Goal: Task Accomplishment & Management: Complete application form

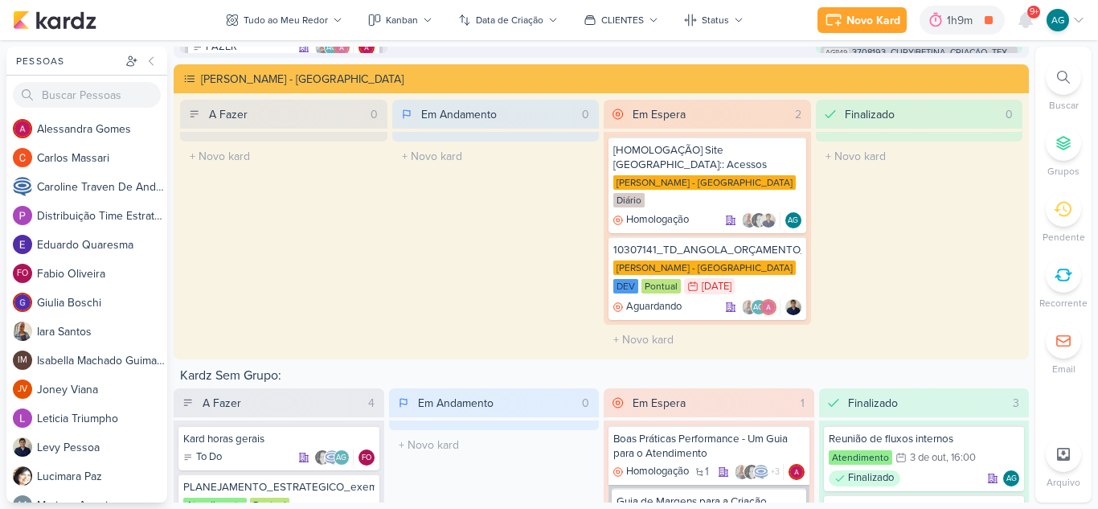
scroll to position [2974, 0]
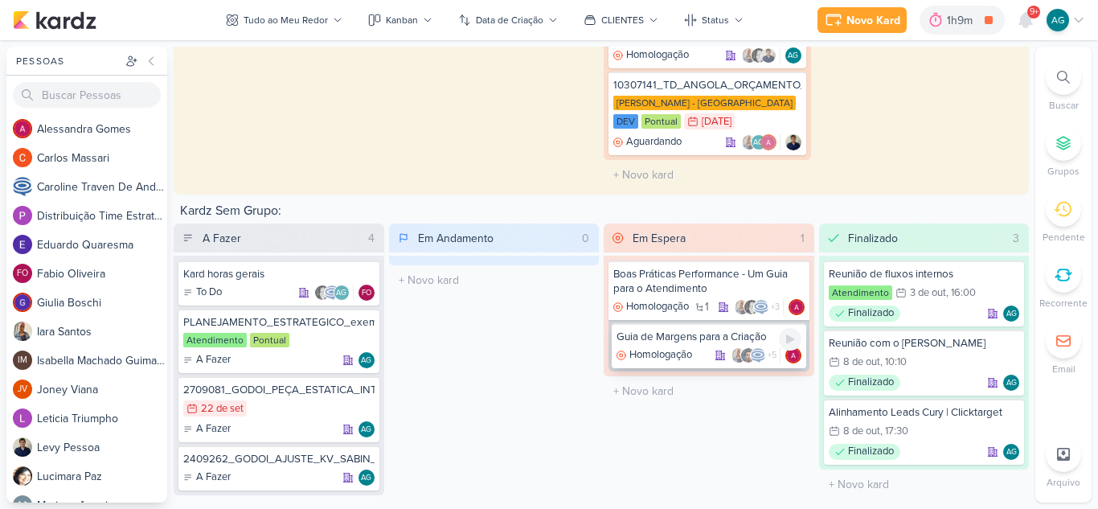
click at [670, 330] on div "Guia de Margens para a Criação" at bounding box center [708, 337] width 185 height 14
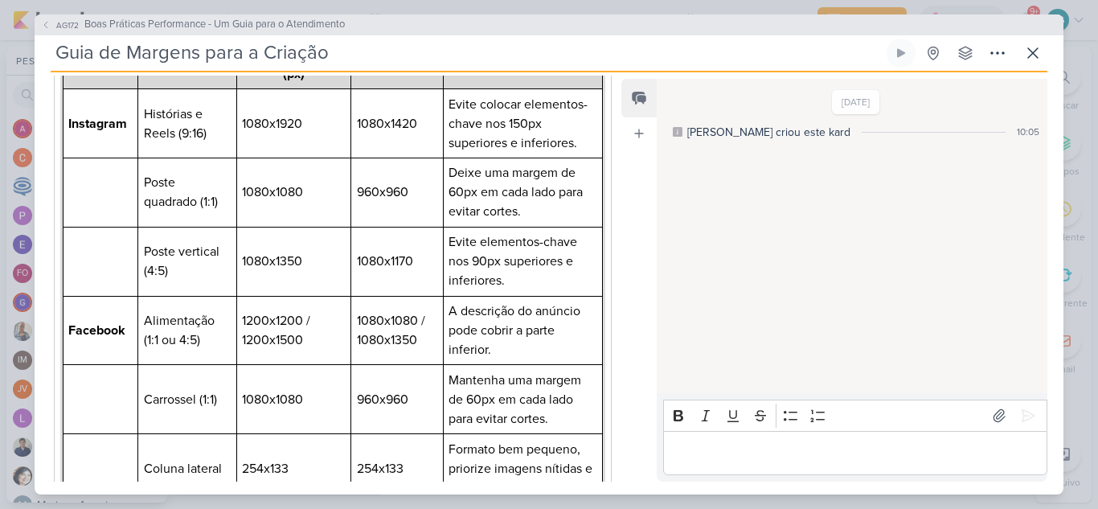
scroll to position [202, 0]
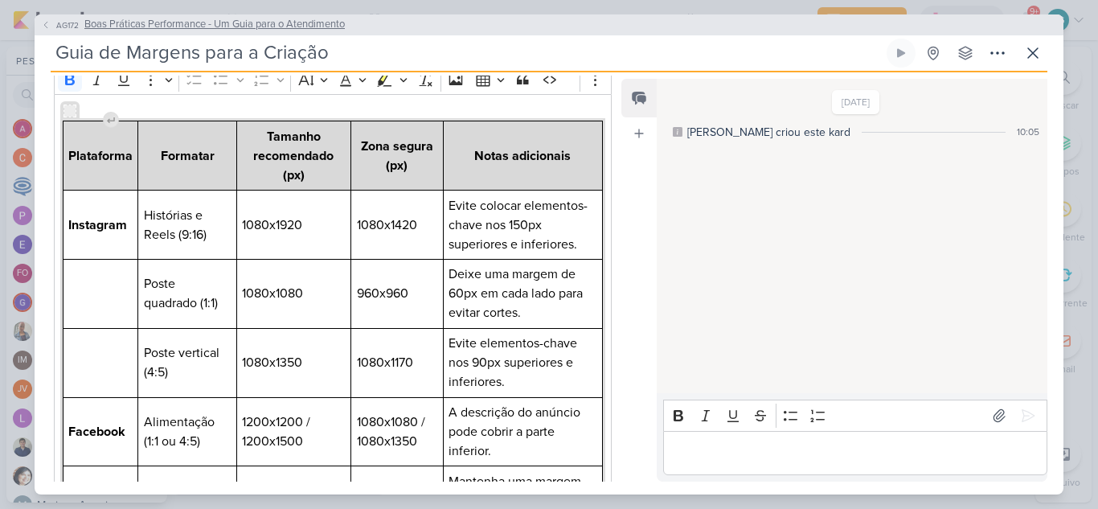
click at [283, 24] on span "Boas Práticas Performance - Um Guia para o Atendimento" at bounding box center [214, 25] width 260 height 16
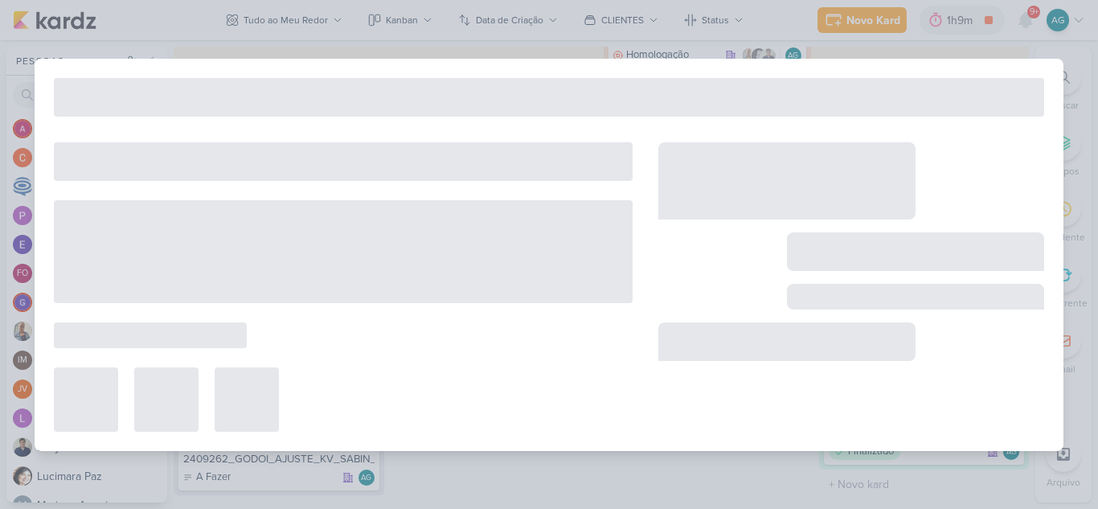
type input "Boas Práticas Performance - Um Guia para o Atendimento"
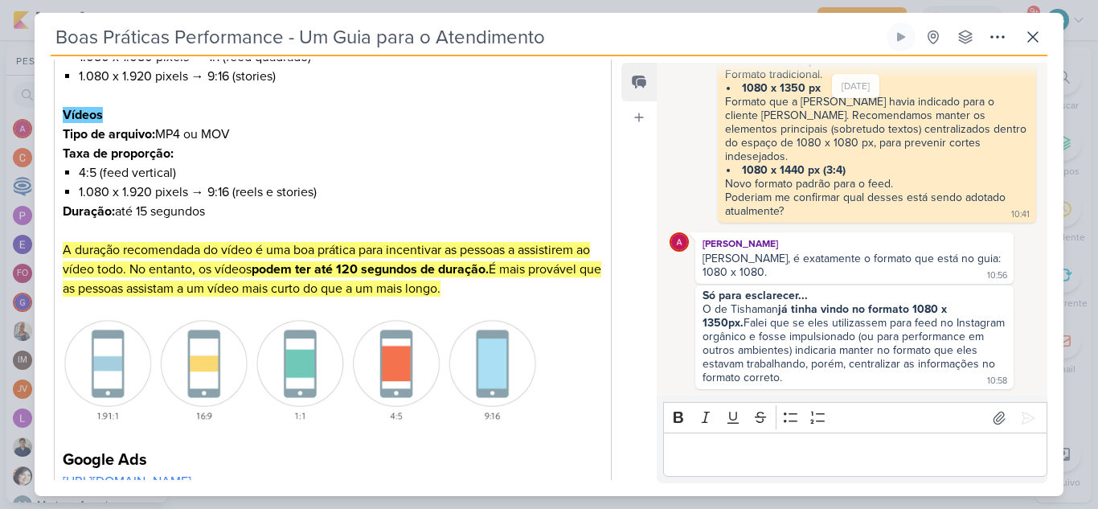
scroll to position [321, 0]
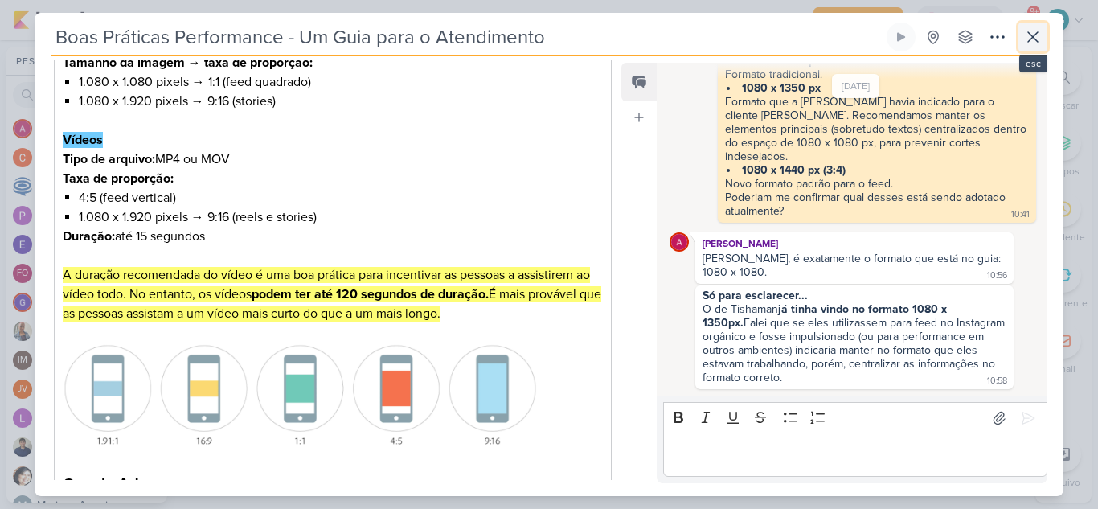
click at [1021, 46] on button at bounding box center [1032, 37] width 29 height 29
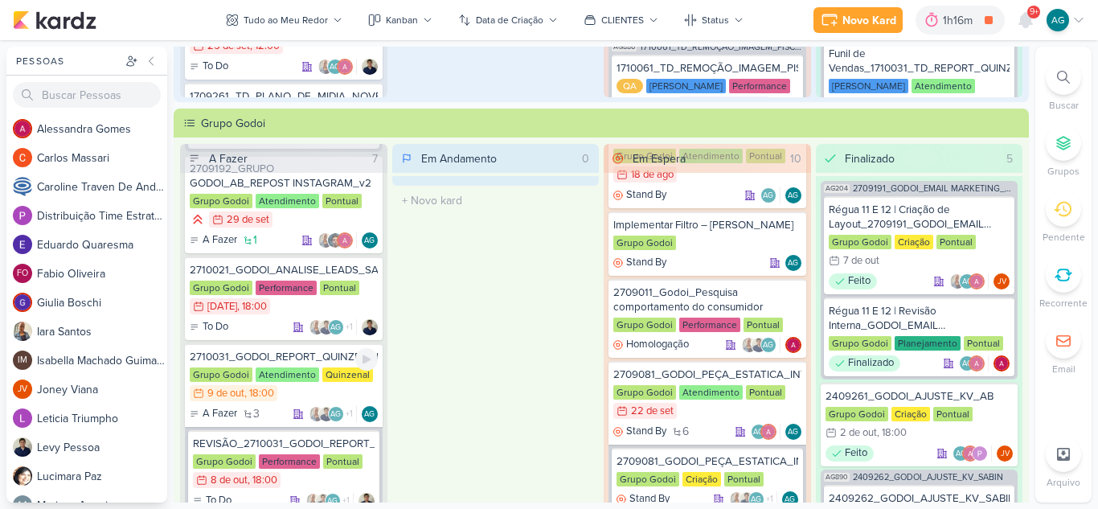
scroll to position [1366, 0]
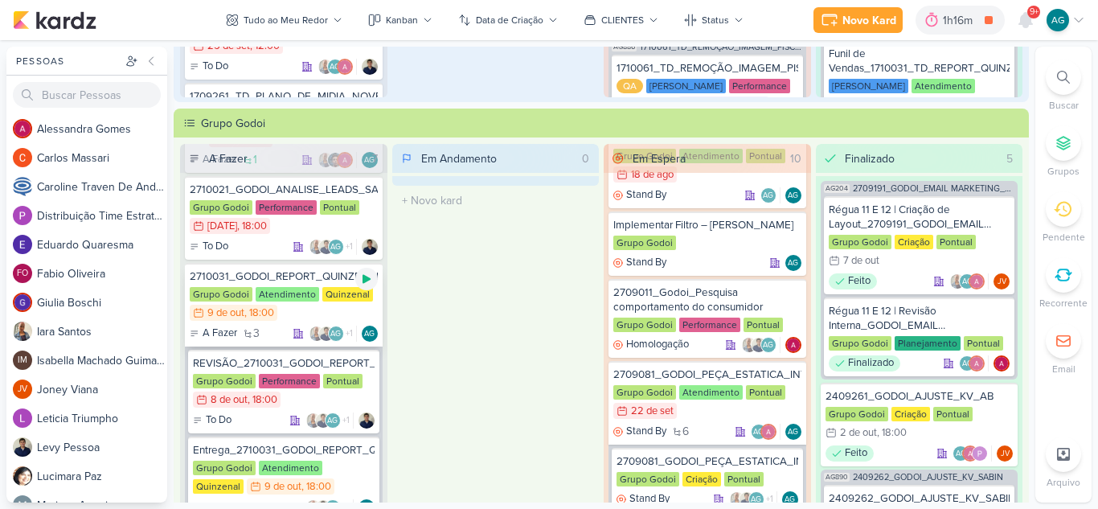
click at [366, 284] on icon at bounding box center [366, 278] width 13 height 13
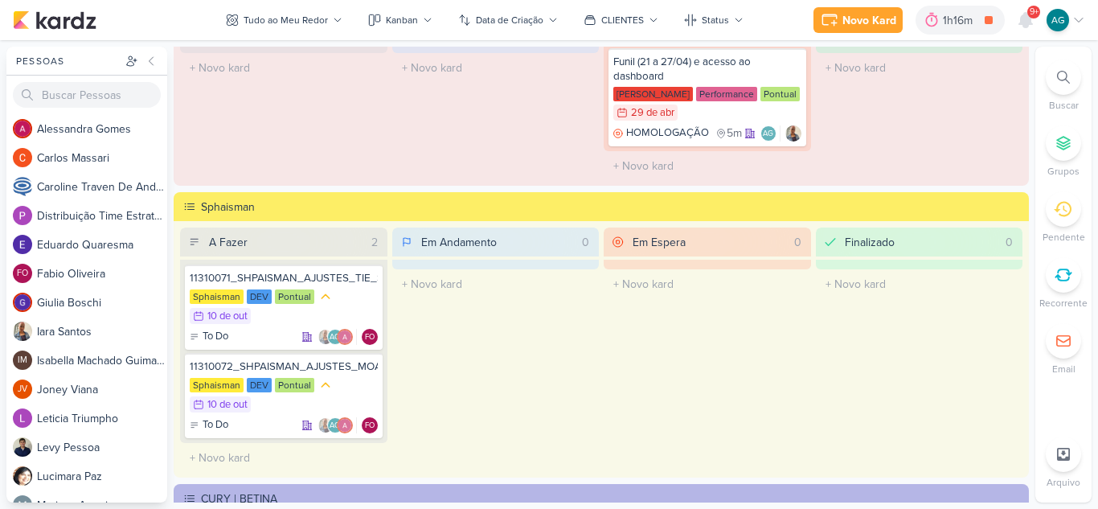
scroll to position [1929, 0]
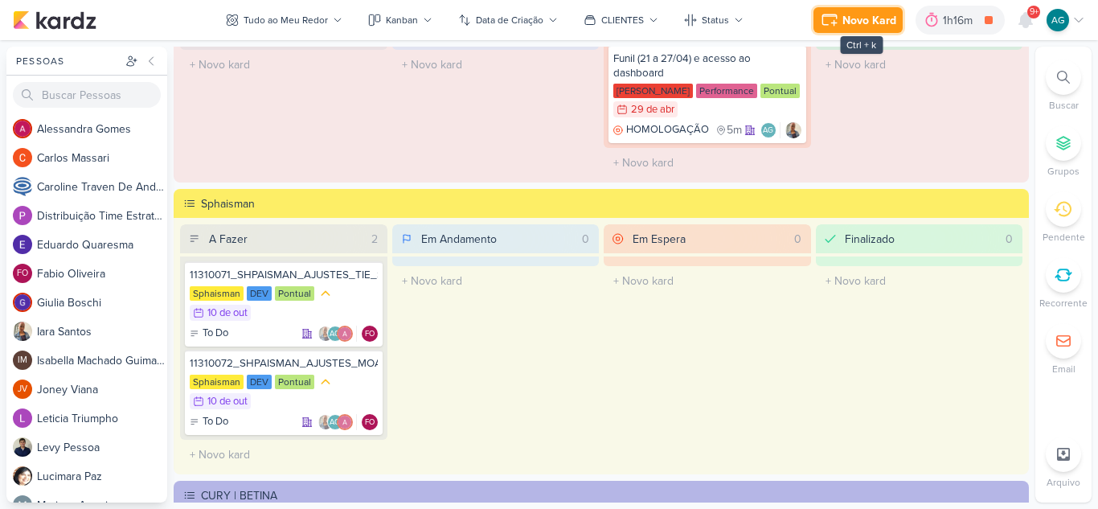
click at [882, 17] on div "Novo Kard" at bounding box center [869, 20] width 54 height 17
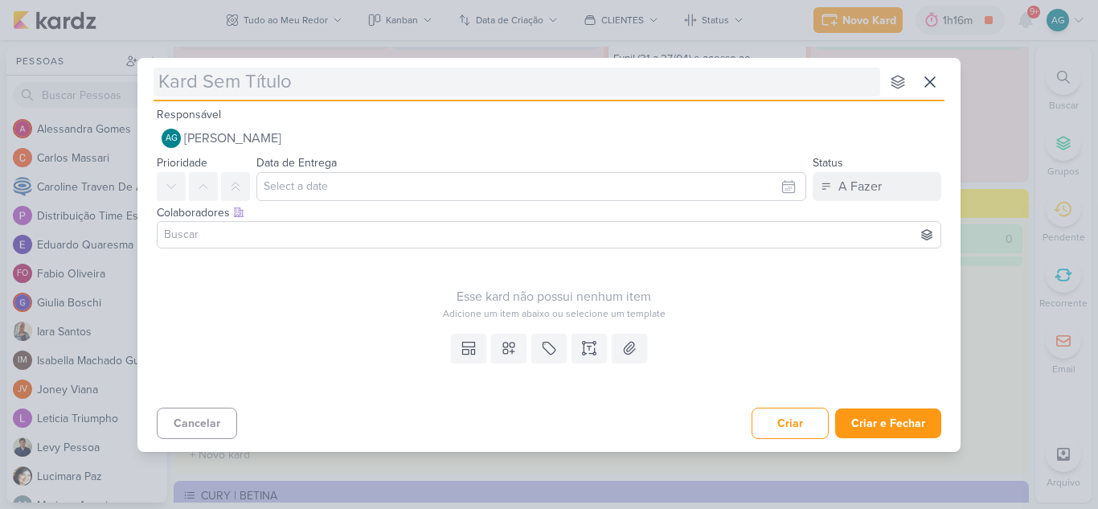
click at [346, 84] on input "text" at bounding box center [517, 82] width 727 height 29
type input "Reuni"
type input "Reunião G"
type input "Reunião Go"
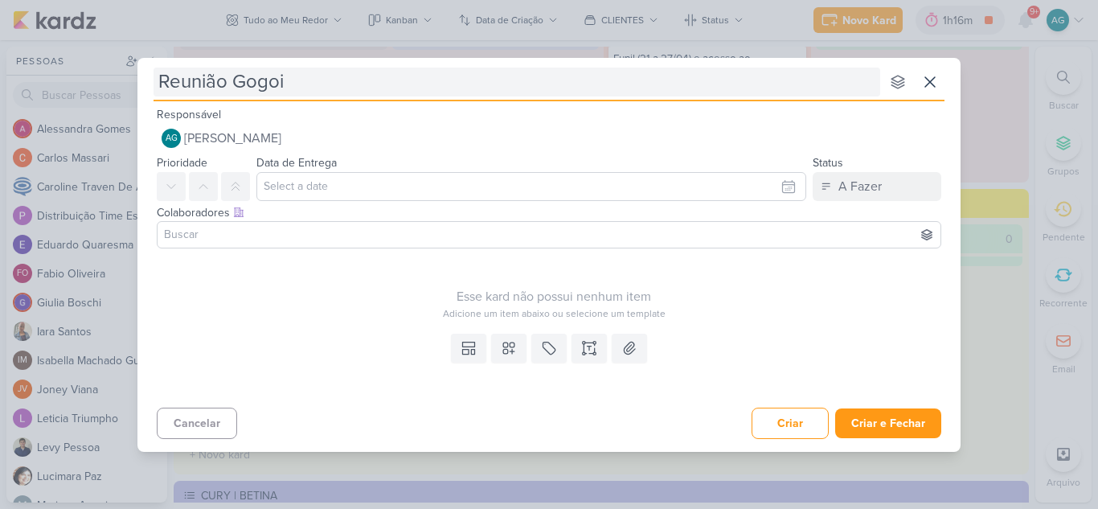
type input "Reunião Gogo"
type input "Reunião Go"
type input "Reunião Godoi das"
type input "Reunião Godoi das 10"
type input "Reunião Godoi das 10:3"
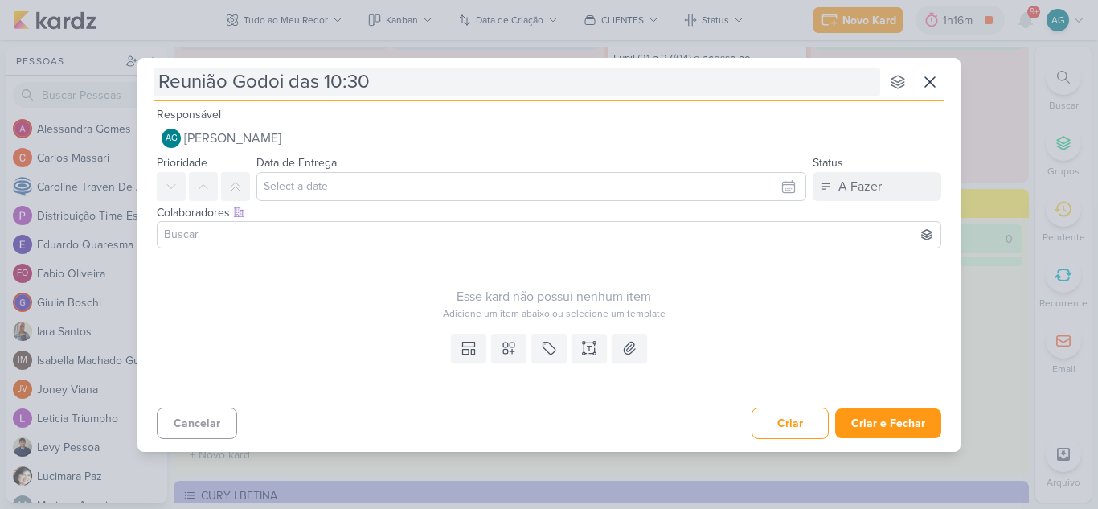
type input "Reunião Godoi das 10:30"
type input "Reunião Godoi das 10:30 às"
type input "Reunião Godoi das 10:30 às 12"
type input "Reunião Godoi das 10:30 às 12:"
type input "Reunião Godoi das 10:30 às 12:20"
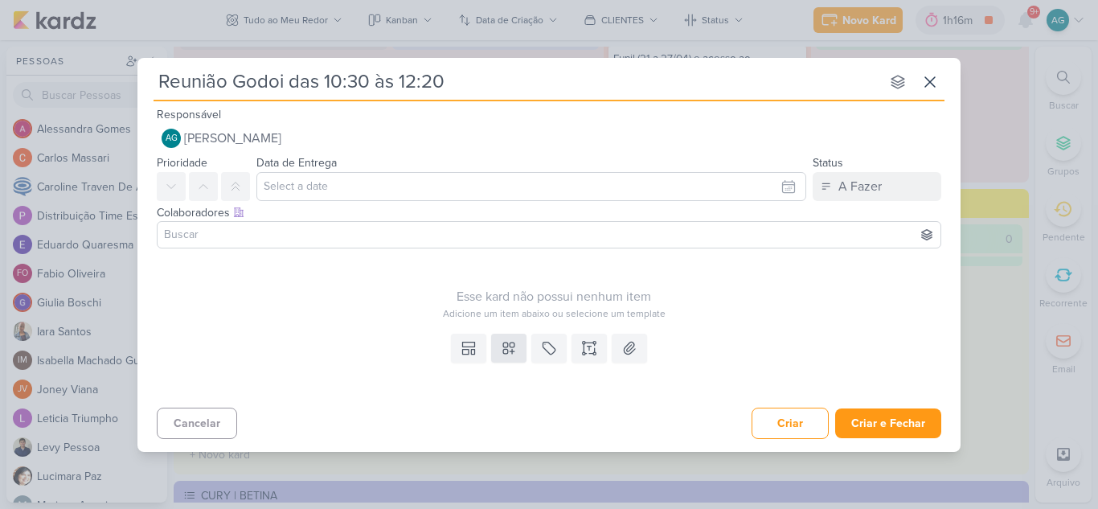
type input "Reunião Godoi das 10:30 às 12:20"
click at [509, 358] on button at bounding box center [508, 348] width 35 height 29
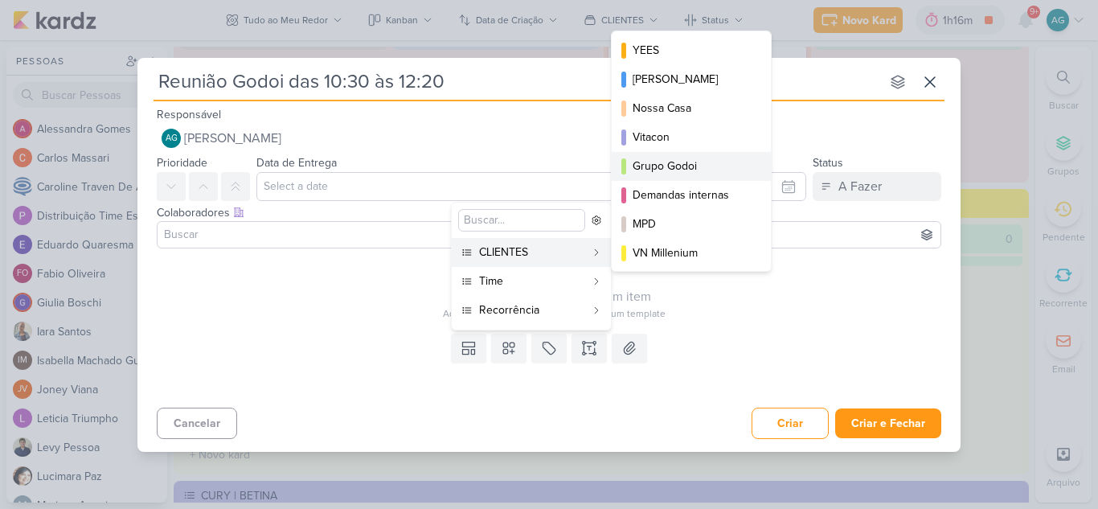
click at [678, 174] on div "Grupo Godoi" at bounding box center [692, 166] width 119 height 17
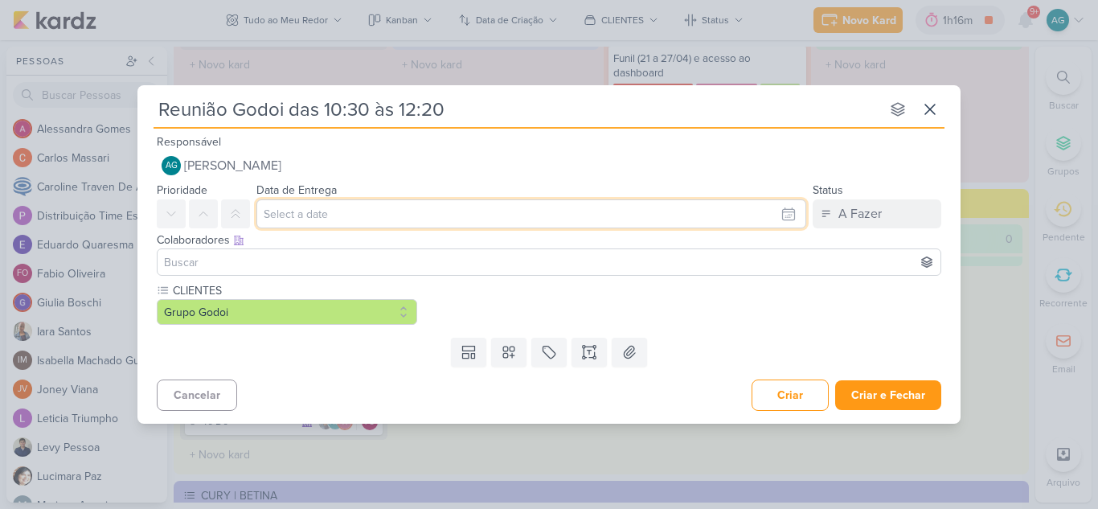
click at [469, 216] on input "text" at bounding box center [531, 213] width 550 height 29
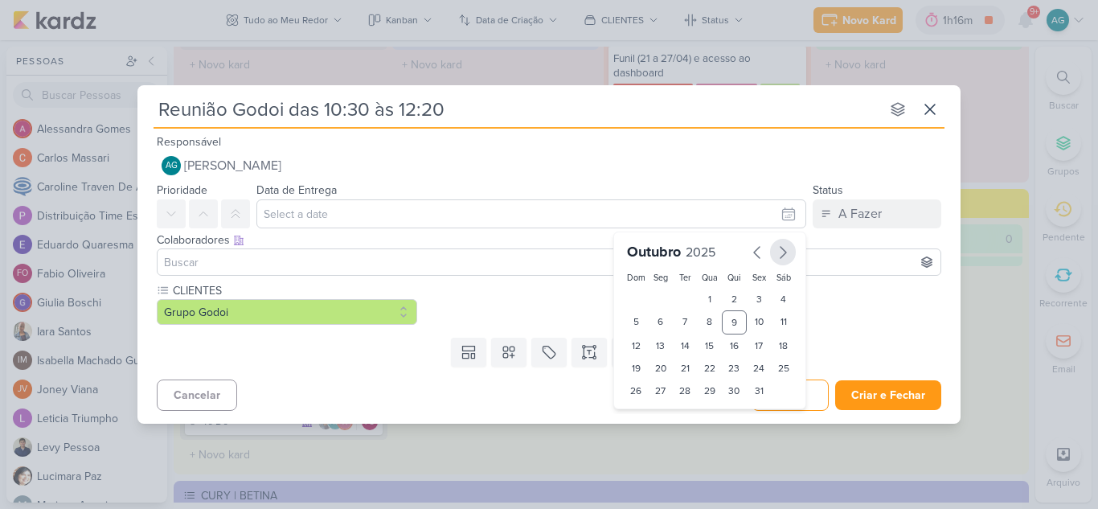
click at [777, 255] on icon "button" at bounding box center [782, 252] width 19 height 19
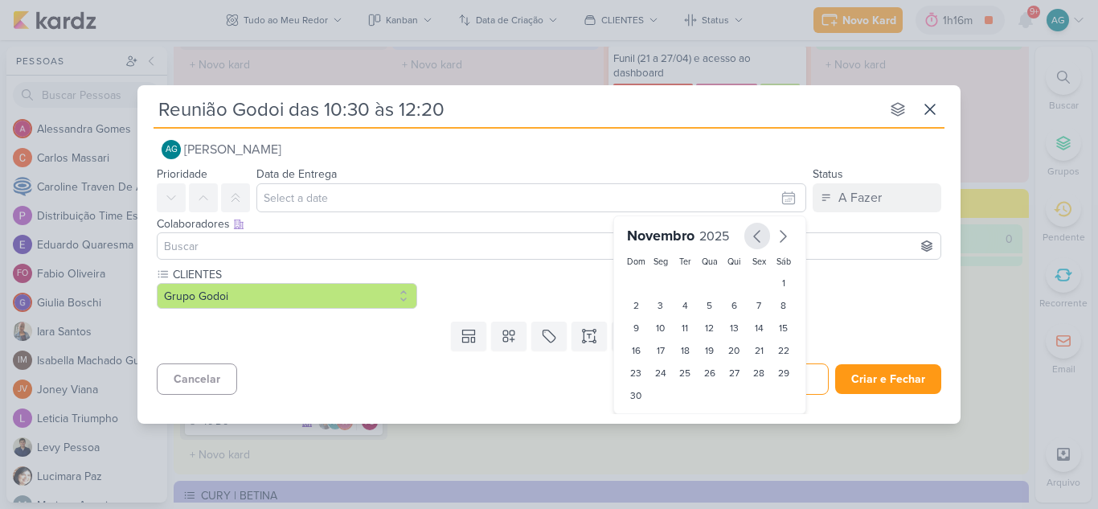
click at [749, 237] on icon "button" at bounding box center [756, 236] width 19 height 19
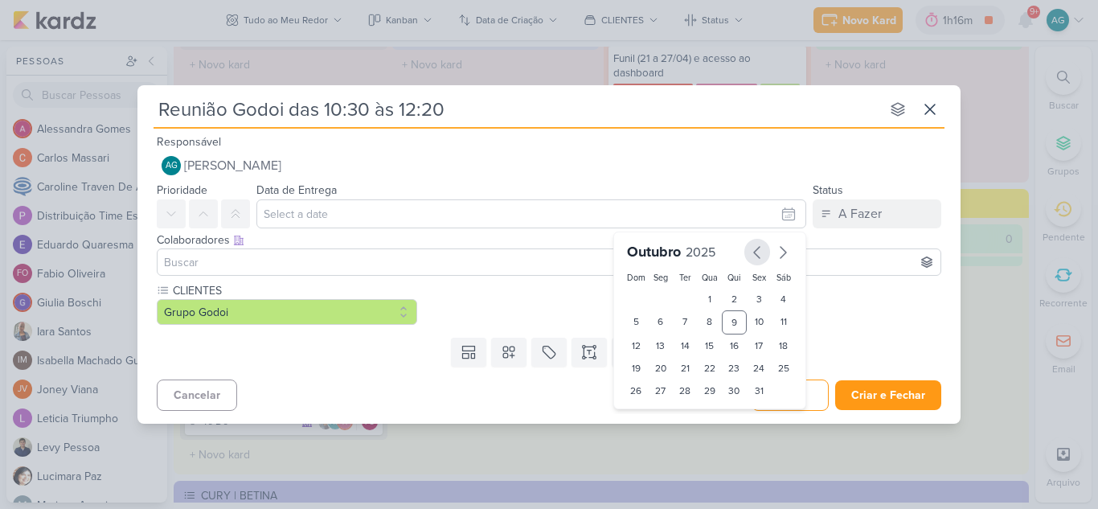
scroll to position [0, 0]
click at [739, 326] on div "9" at bounding box center [734, 322] width 25 height 24
type input "[DATE] 23:59"
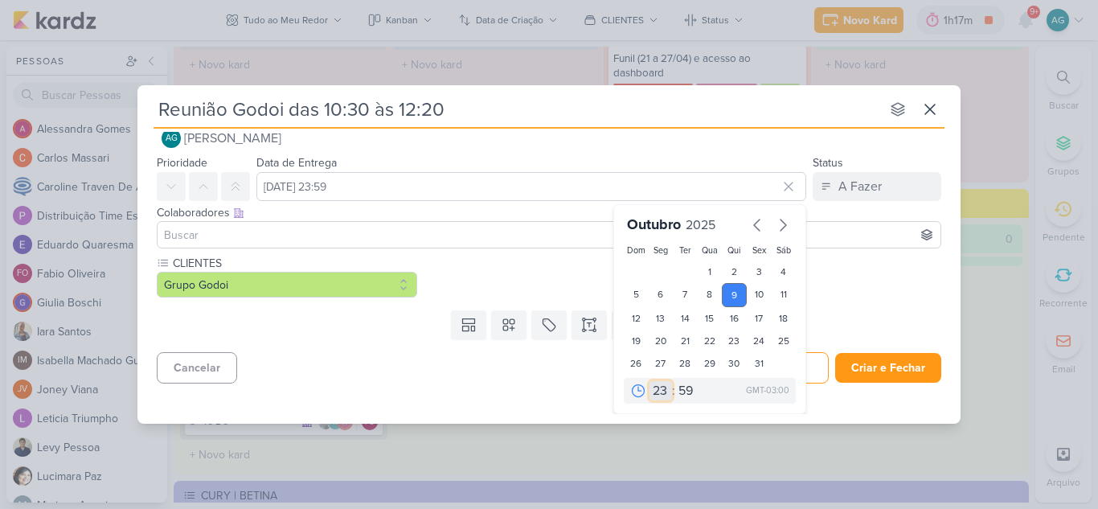
click at [654, 387] on select "00 01 02 03 04 05 06 07 08 09 10 11 12 13 14 15 16 17 18 19 20 21 22 23" at bounding box center [660, 390] width 23 height 19
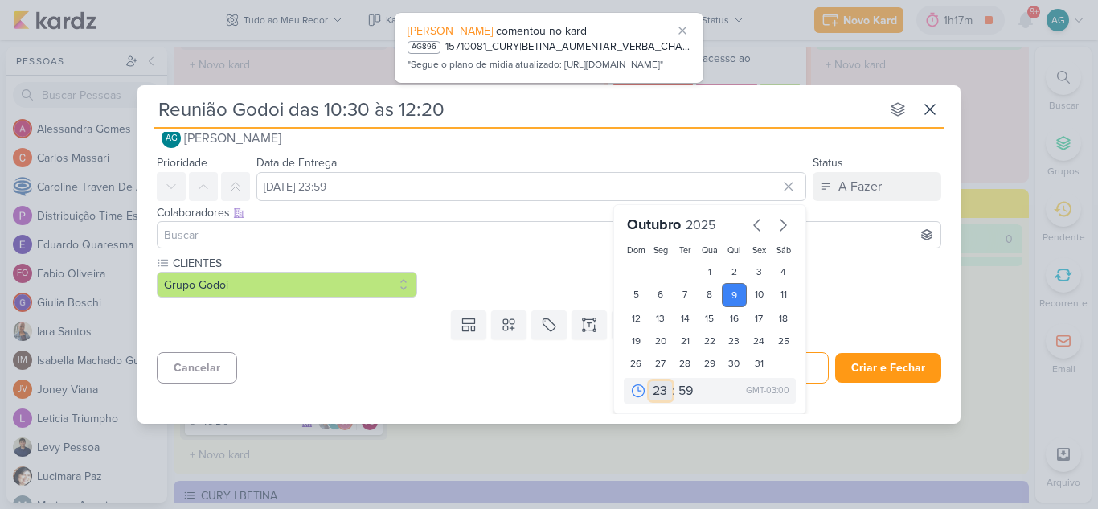
select select "10"
click at [649, 381] on select "00 01 02 03 04 05 06 07 08 09 10 11 12 13 14 15 16 17 18 19 20 21 22 23" at bounding box center [660, 390] width 23 height 19
type input "[DATE] 10:59"
click at [680, 398] on select "00 05 10 15 20 25 30 35 40 45 50 55 59" at bounding box center [686, 390] width 23 height 19
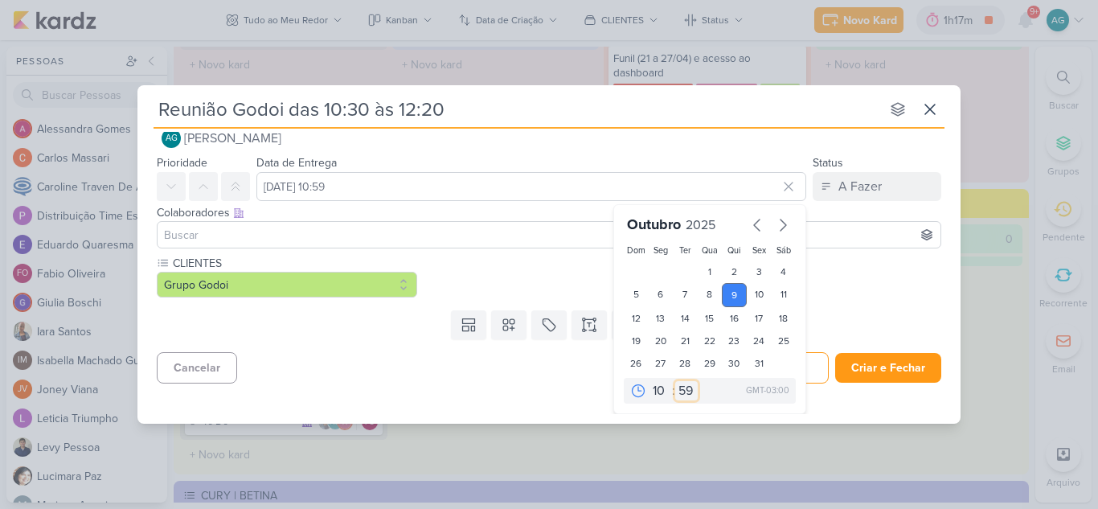
select select "30"
click at [675, 381] on select "00 05 10 15 20 25 30 35 40 45 50 55 59" at bounding box center [686, 390] width 23 height 19
type input "[DATE] 10:30"
click at [768, 415] on div "Reunião Godoi das 10:30 às 12:20 nenhum grupo disponível esc Responsável AG [PE…" at bounding box center [548, 254] width 823 height 338
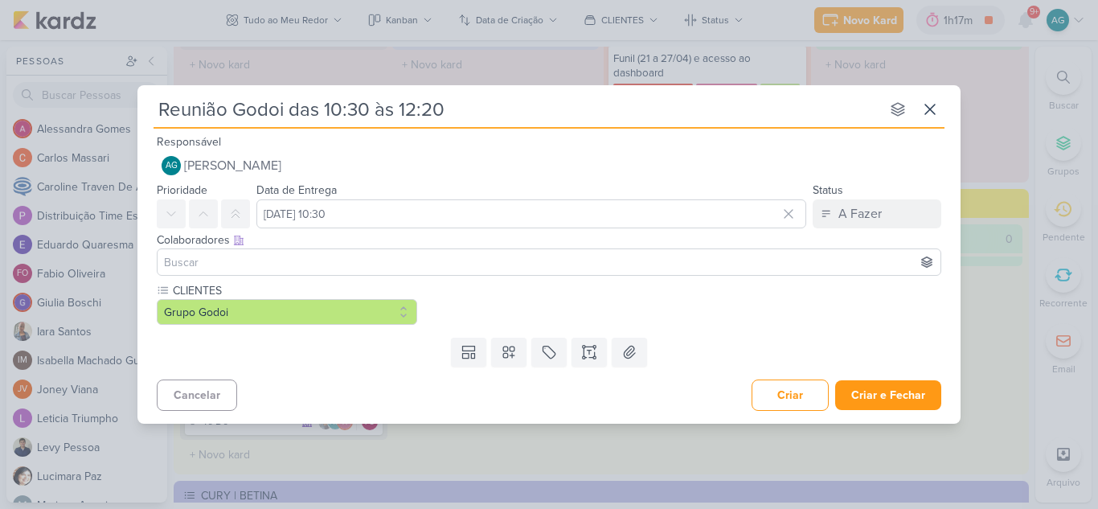
scroll to position [0, 0]
click at [797, 399] on button "Criar" at bounding box center [789, 394] width 77 height 31
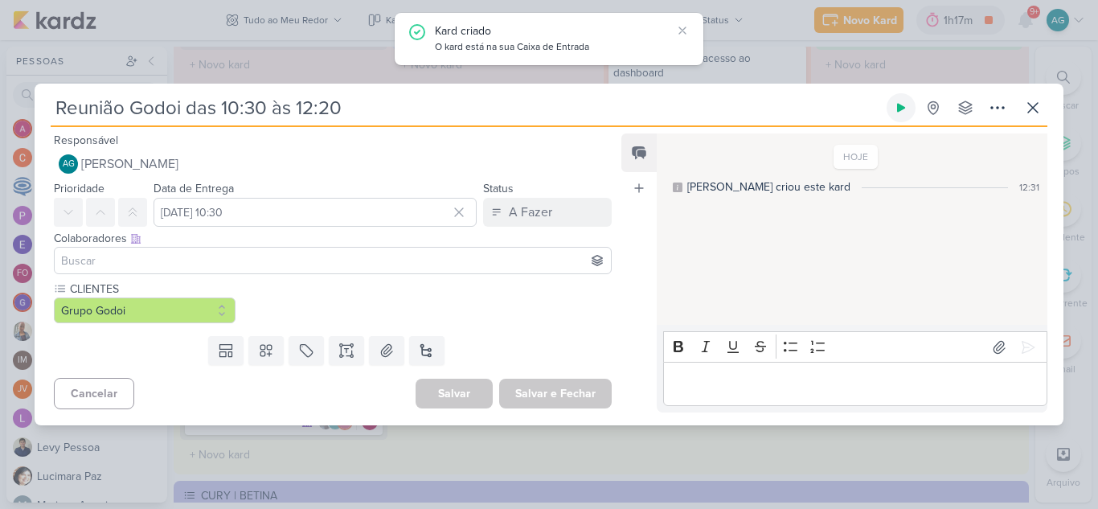
click at [903, 107] on icon at bounding box center [901, 108] width 8 height 9
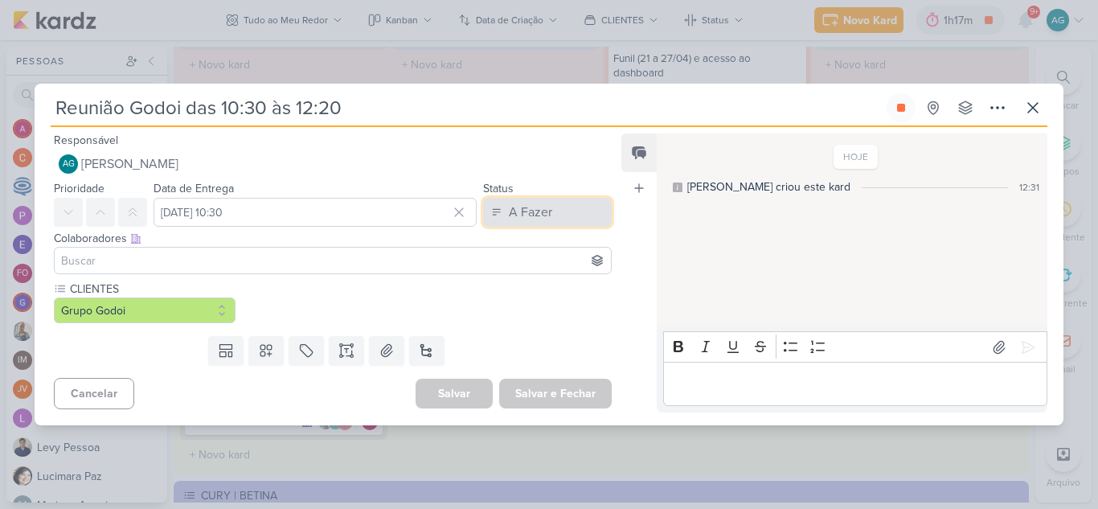
click at [567, 206] on button "A Fazer" at bounding box center [547, 212] width 129 height 29
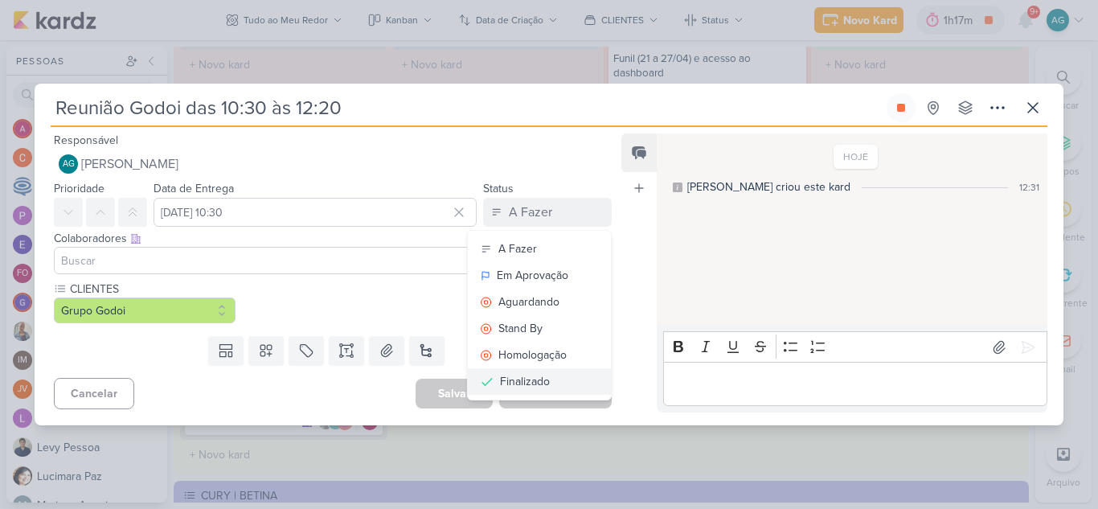
click at [540, 377] on div "Finalizado" at bounding box center [525, 381] width 50 height 17
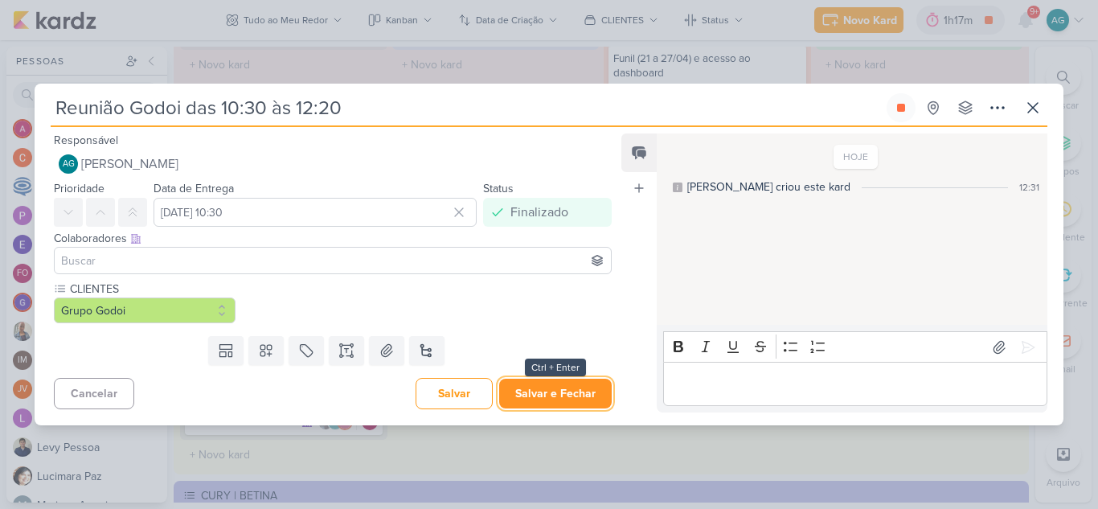
click at [577, 398] on button "Salvar e Fechar" at bounding box center [555, 394] width 113 height 30
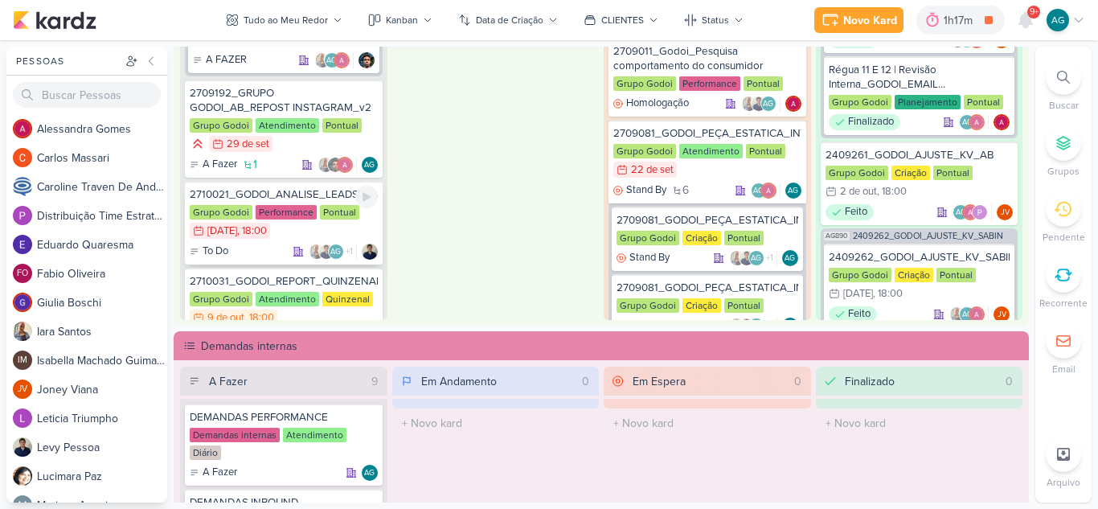
scroll to position [1206, 0]
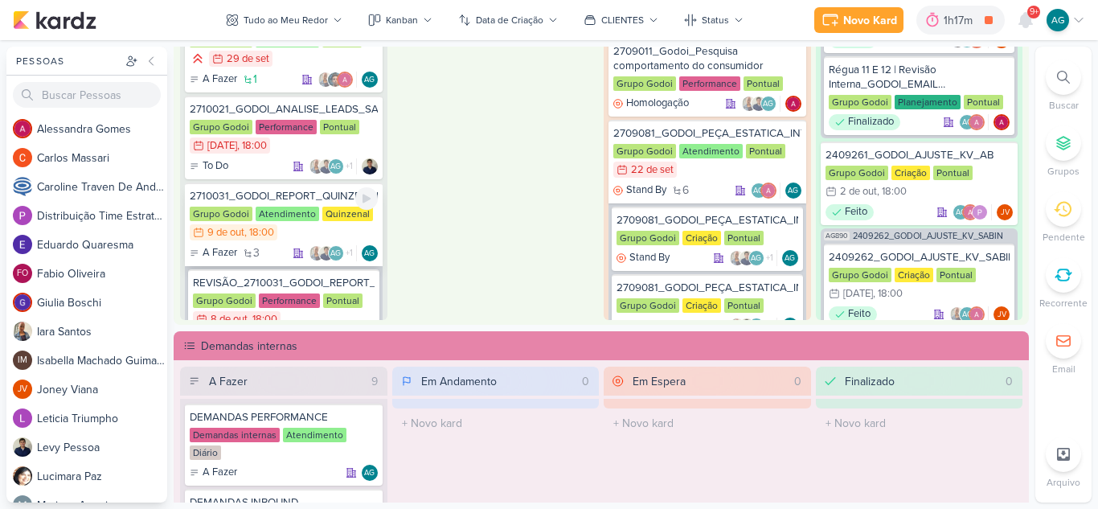
click at [371, 199] on div at bounding box center [366, 198] width 23 height 23
